Goal: Information Seeking & Learning: Learn about a topic

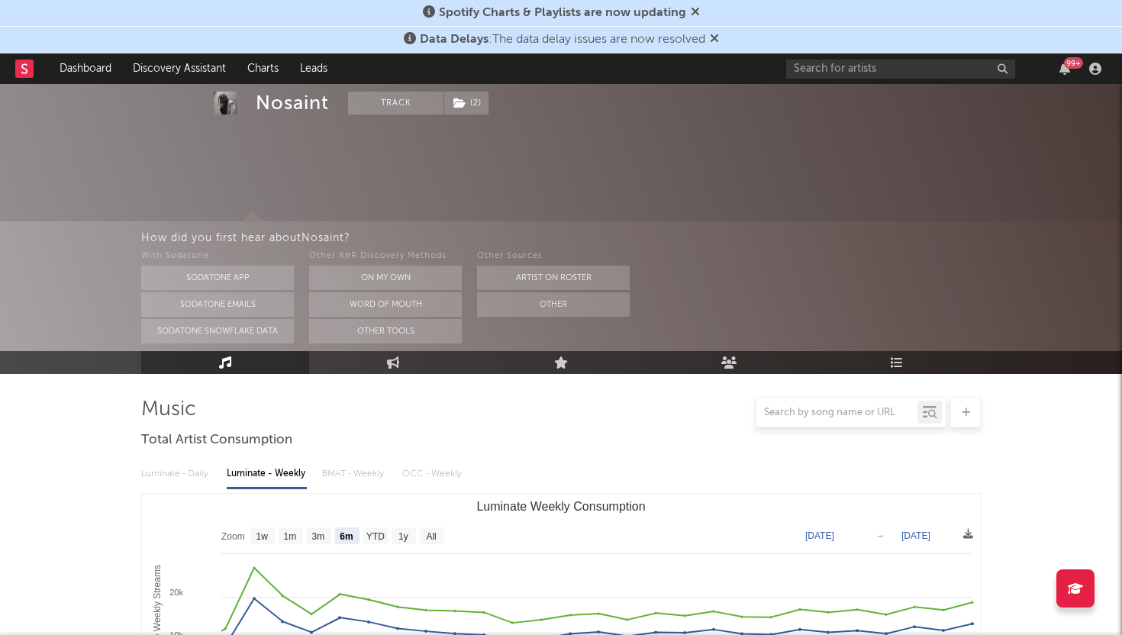
select select "6m"
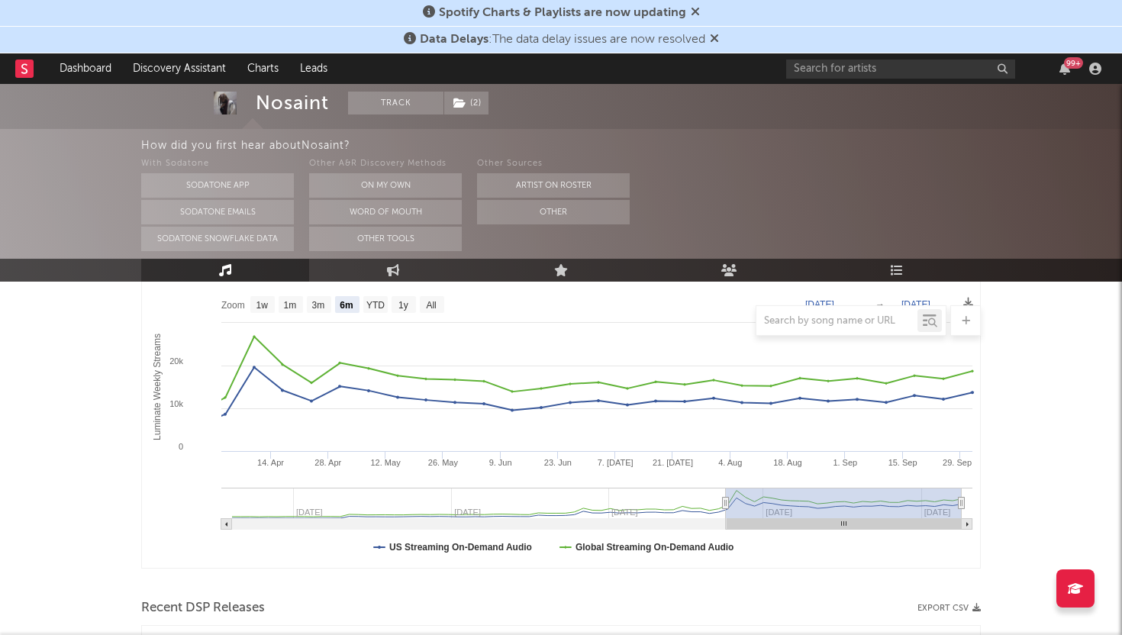
click at [18, 64] on rect at bounding box center [24, 69] width 18 height 18
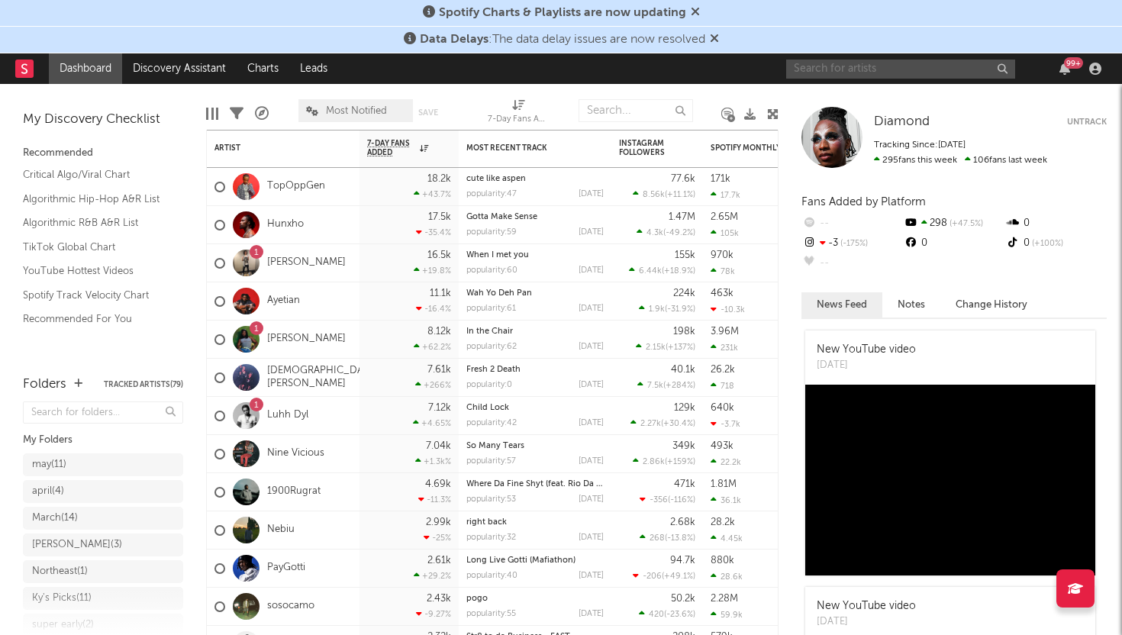
click at [922, 73] on input "text" at bounding box center [900, 69] width 229 height 19
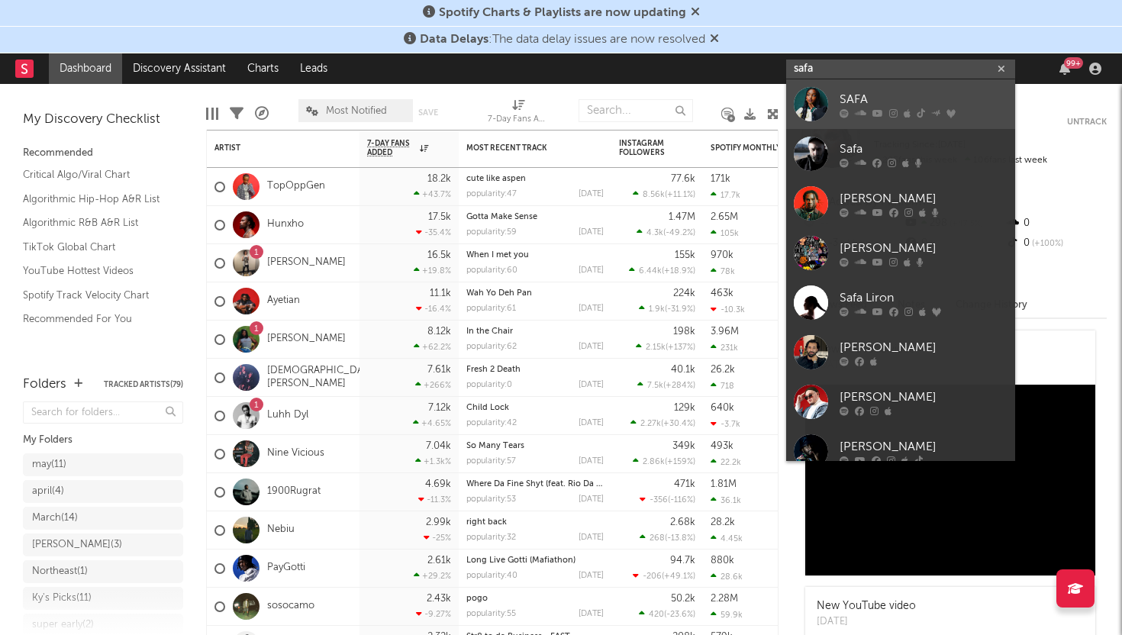
type input "safa"
click at [815, 106] on div at bounding box center [811, 104] width 34 height 34
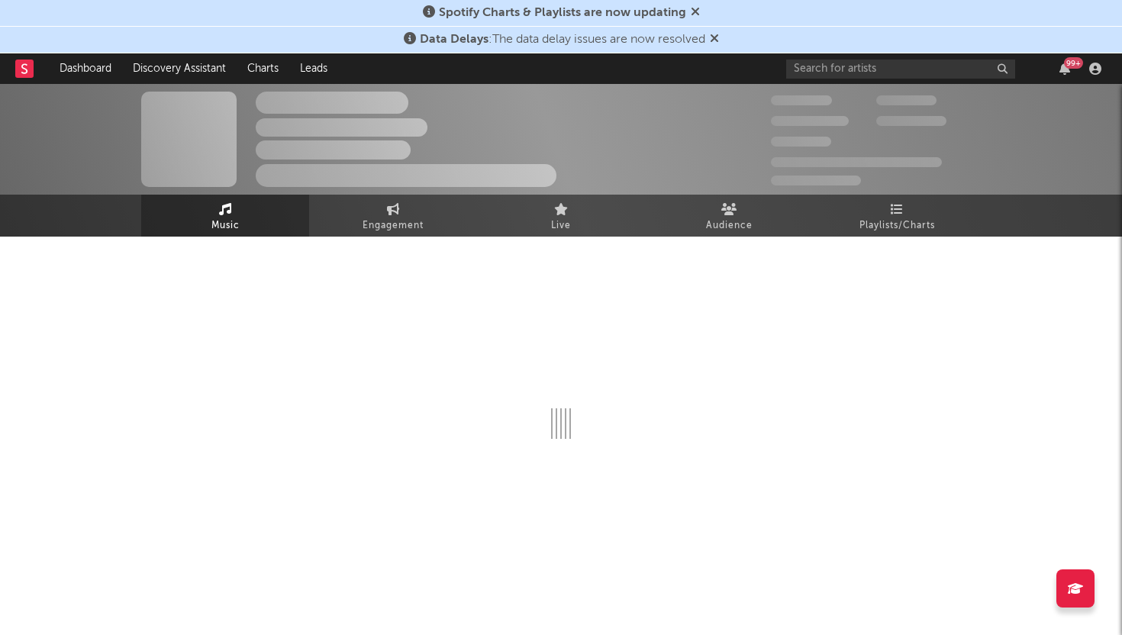
select select "6m"
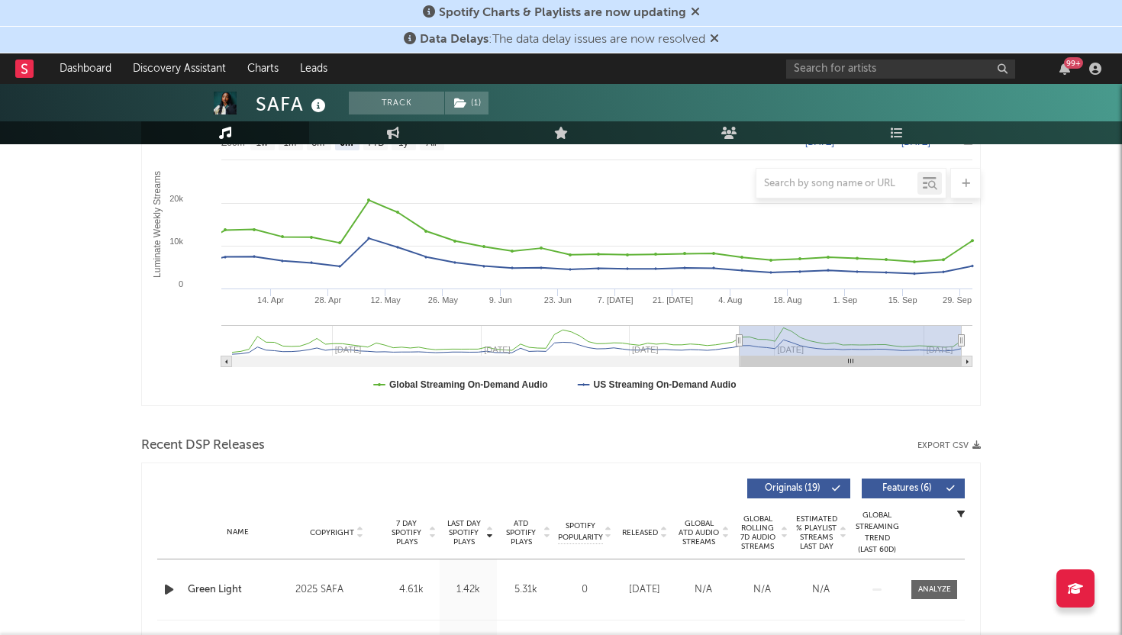
scroll to position [311, 0]
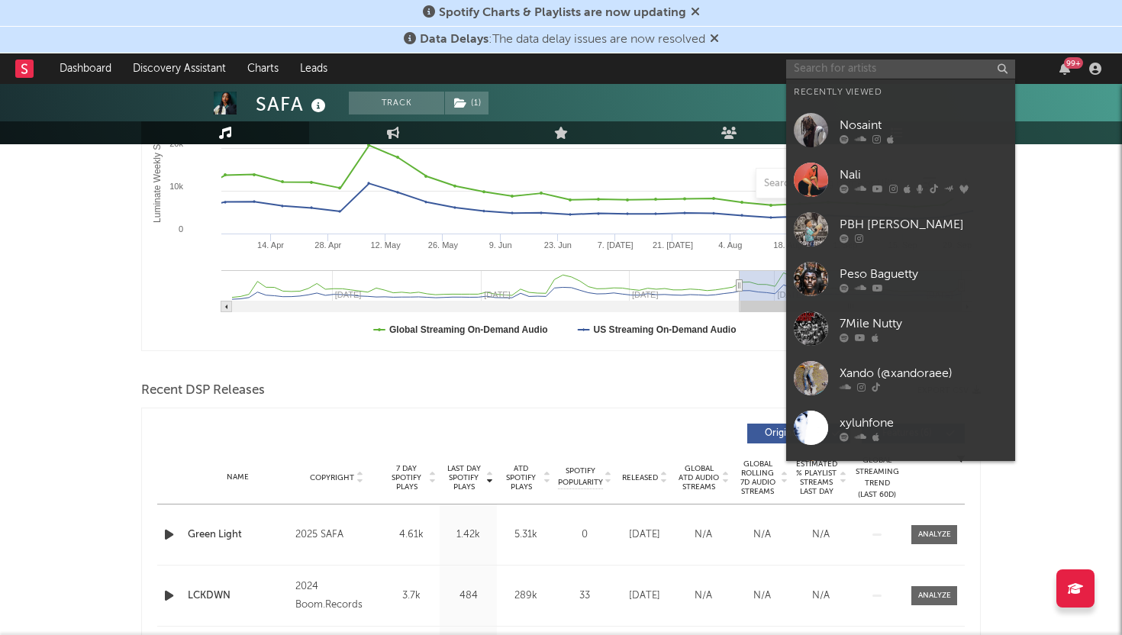
click at [826, 72] on input "text" at bounding box center [900, 69] width 229 height 19
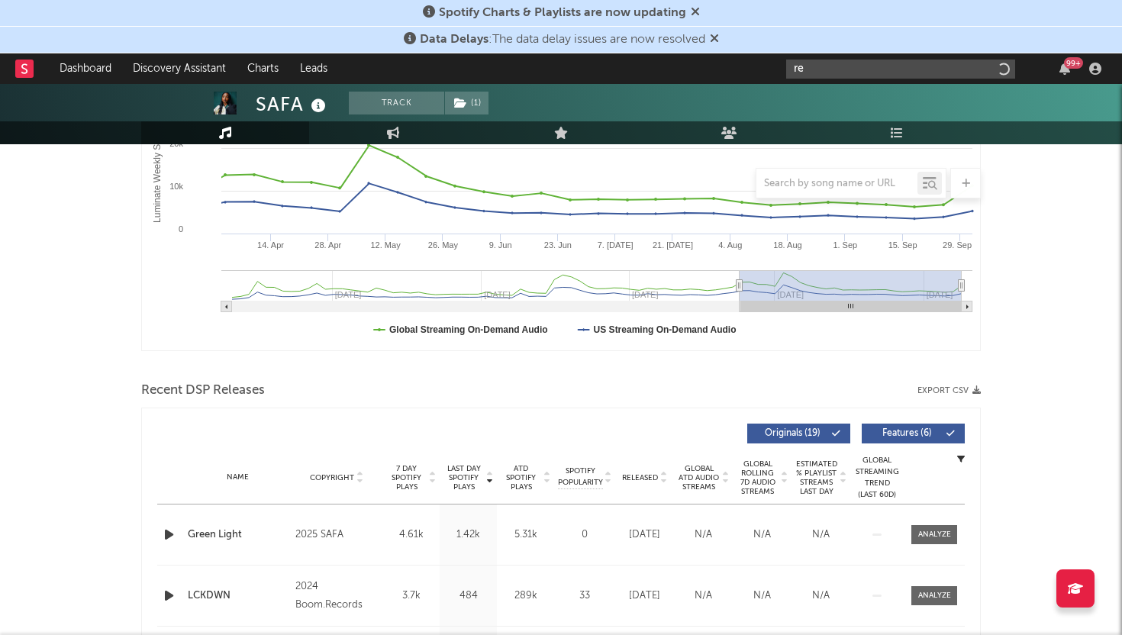
type input "r"
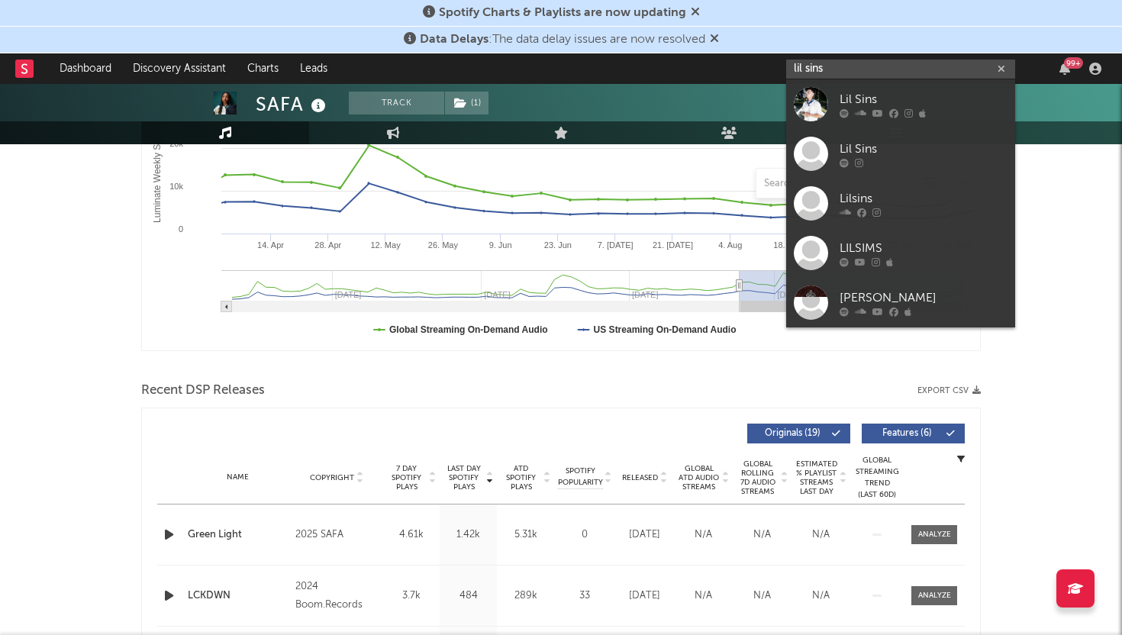
type input "lil sins"
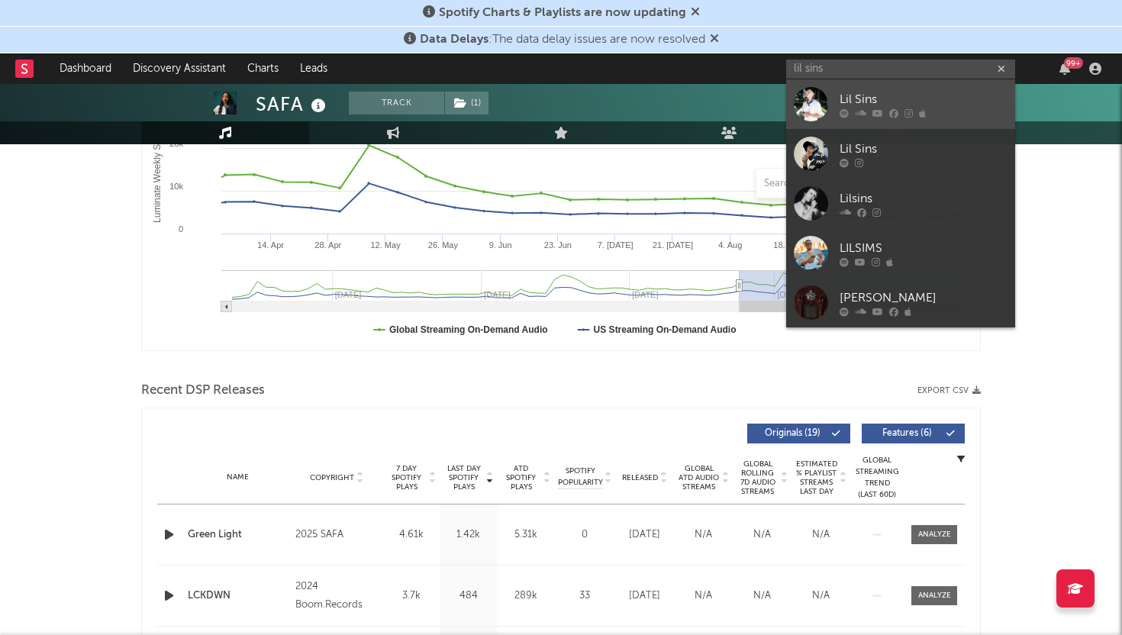
click at [815, 101] on div at bounding box center [811, 104] width 34 height 34
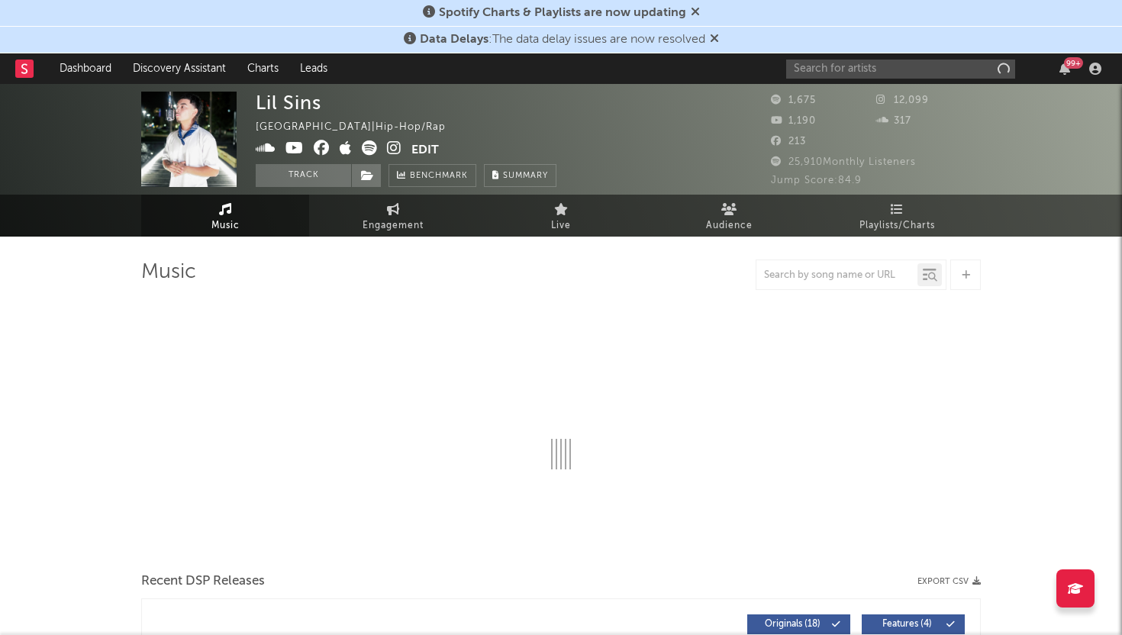
select select "1w"
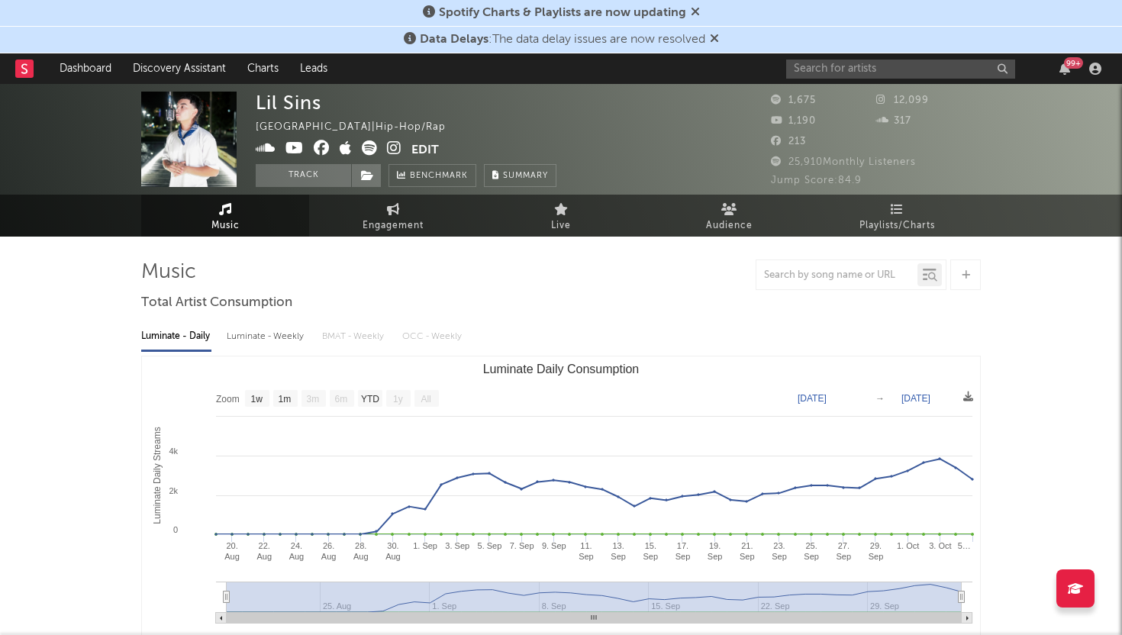
click at [26, 66] on rect at bounding box center [24, 69] width 18 height 18
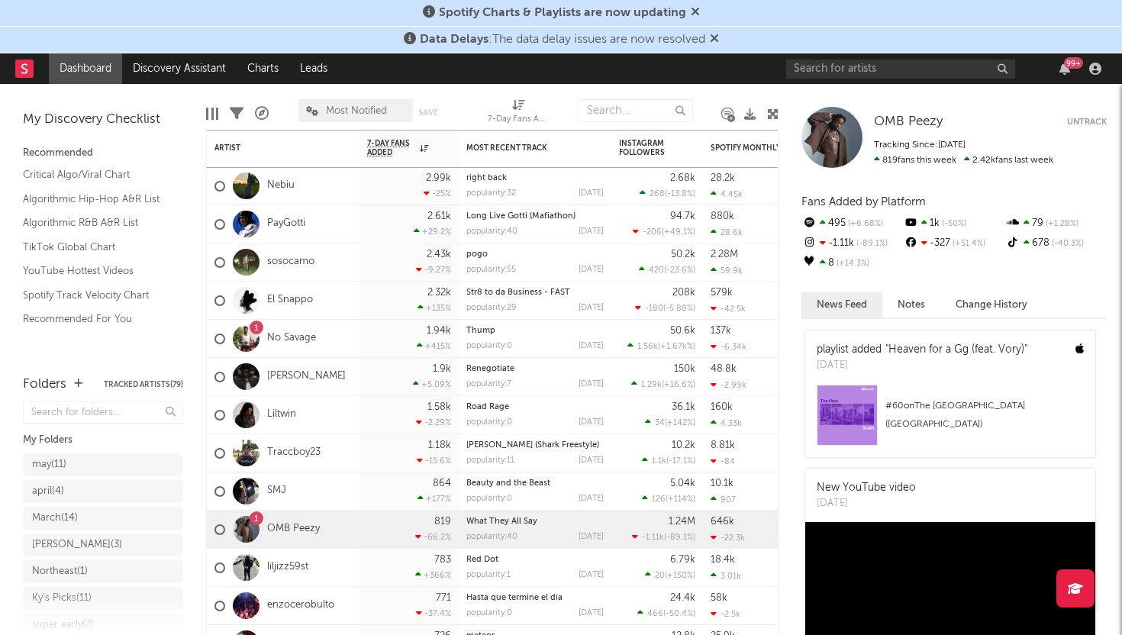
click at [250, 420] on div at bounding box center [246, 415] width 27 height 27
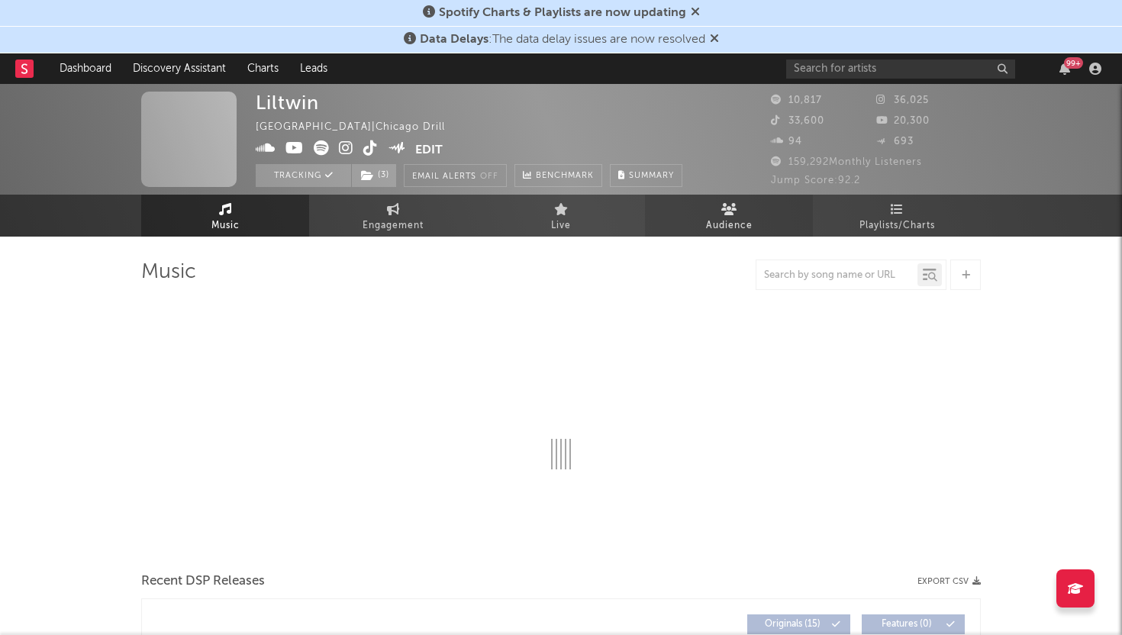
select select "6m"
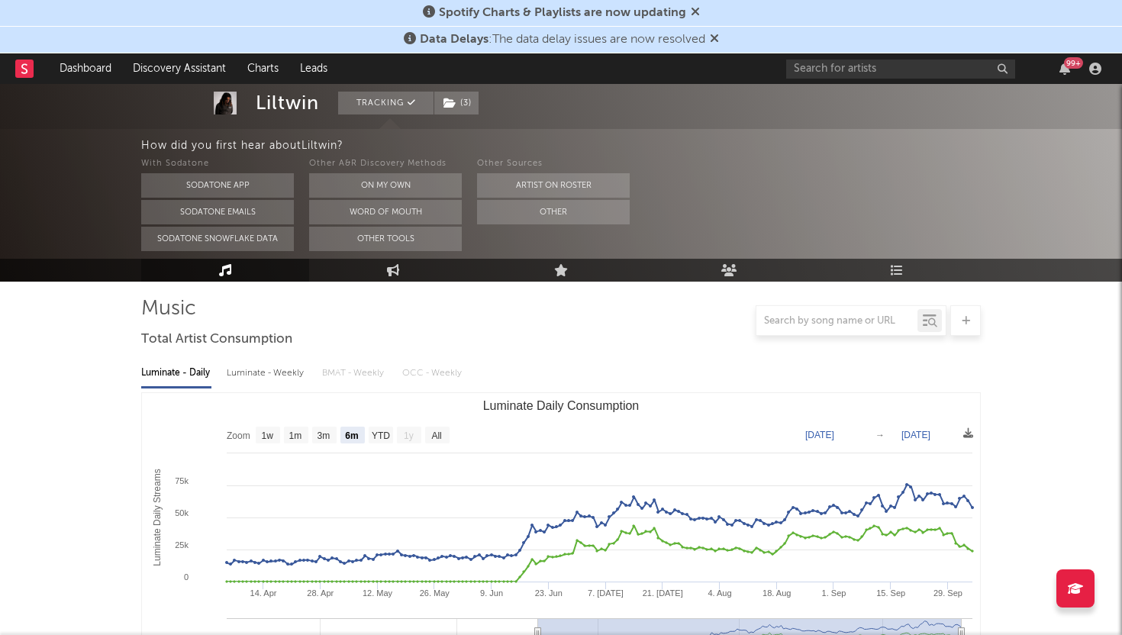
scroll to position [111, 0]
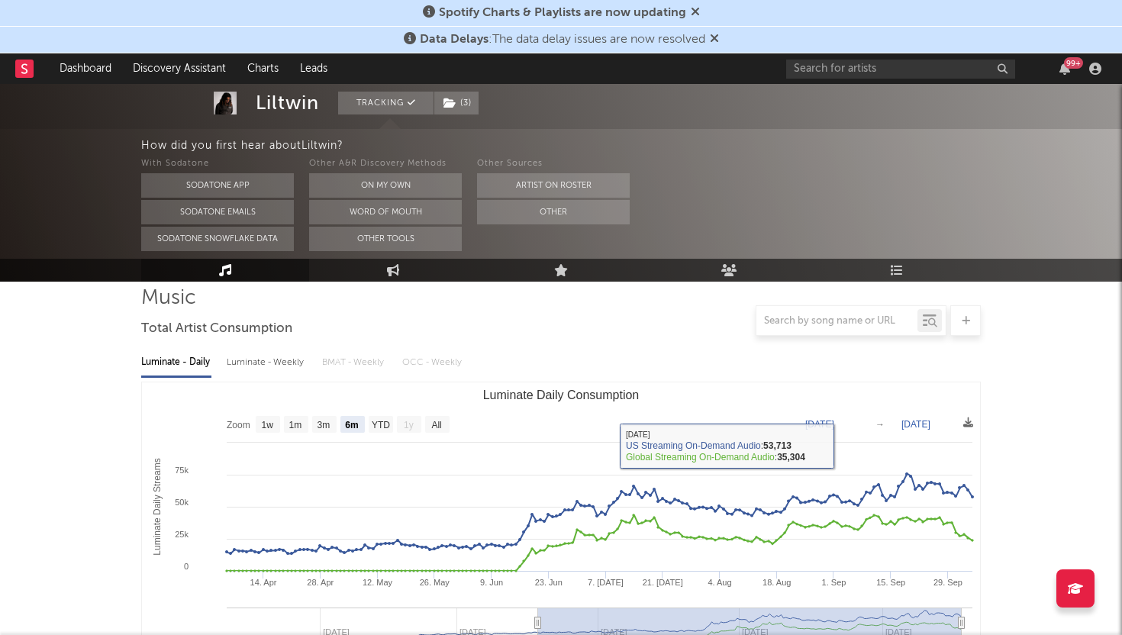
click at [291, 360] on div "Luminate - Weekly" at bounding box center [267, 363] width 80 height 26
select select "6m"
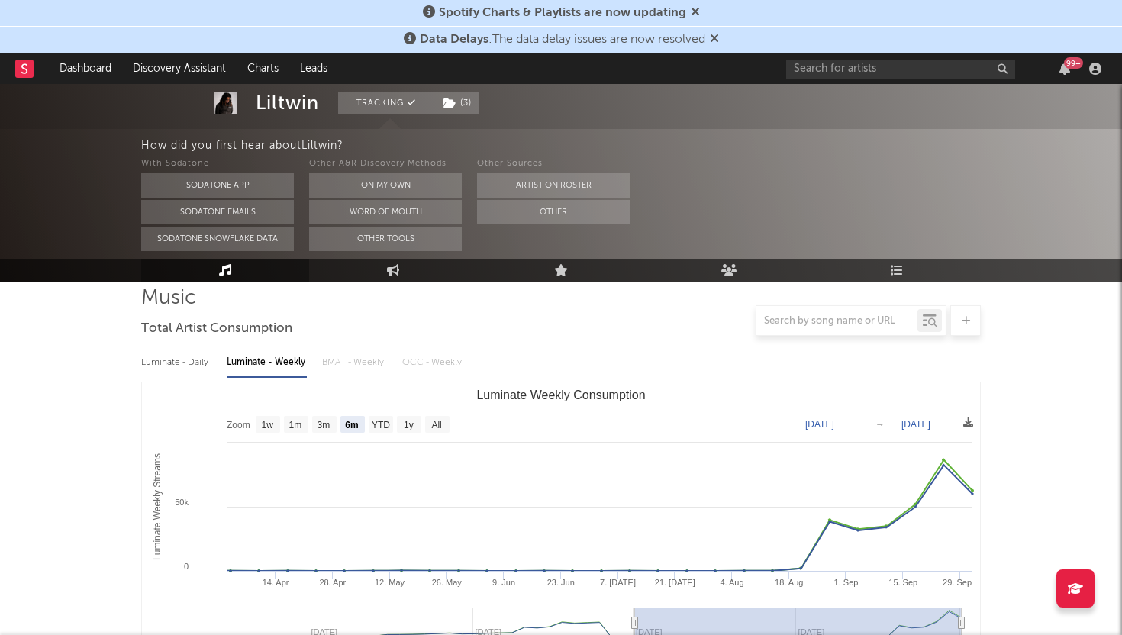
click at [192, 360] on div "Luminate - Daily" at bounding box center [176, 363] width 70 height 26
select select "6m"
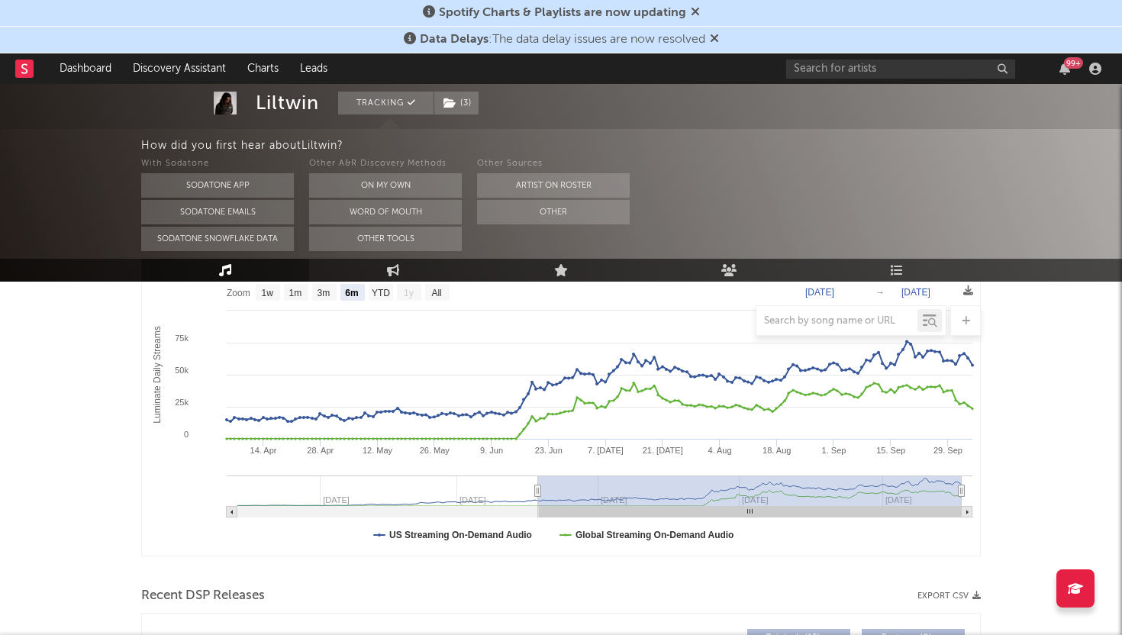
scroll to position [0, 0]
